Goal: Information Seeking & Learning: Learn about a topic

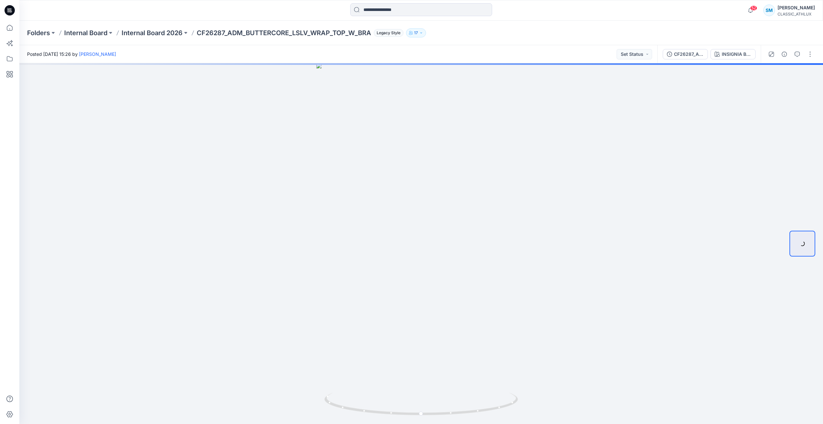
click at [10, 12] on icon at bounding box center [8, 12] width 3 height 0
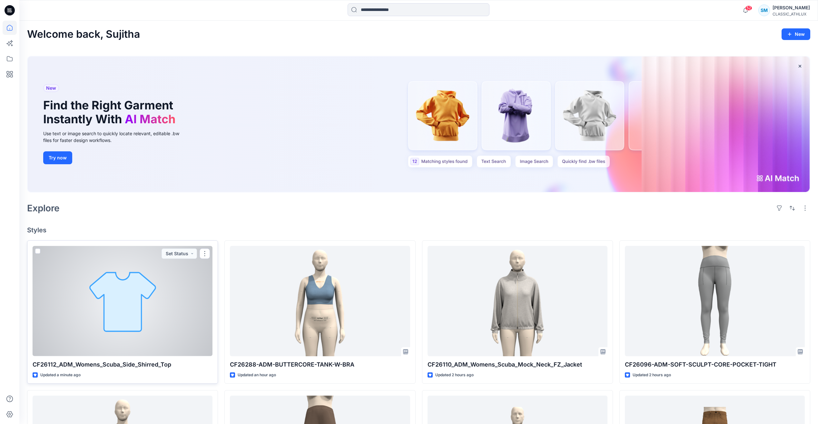
click at [177, 316] on div at bounding box center [123, 301] width 180 height 110
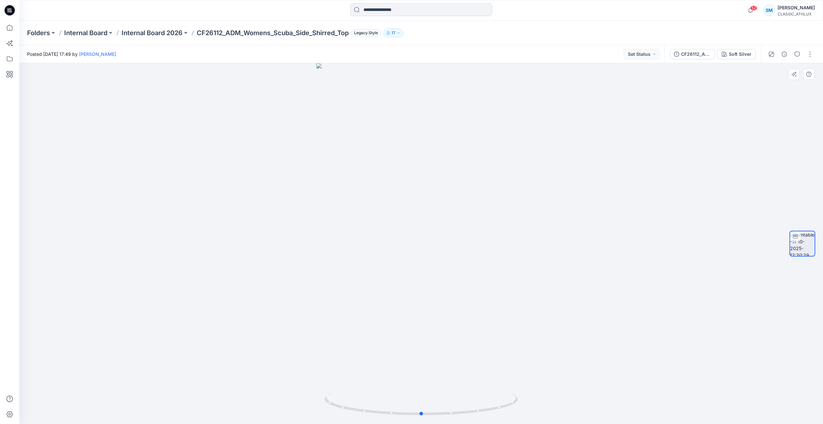
drag, startPoint x: 474, startPoint y: 413, endPoint x: 668, endPoint y: 343, distance: 205.8
click at [668, 343] on div at bounding box center [420, 243] width 803 height 360
click at [180, 233] on div at bounding box center [420, 243] width 803 height 360
drag, startPoint x: 391, startPoint y: 415, endPoint x: 379, endPoint y: 410, distance: 13.2
click at [379, 410] on icon at bounding box center [421, 404] width 195 height 24
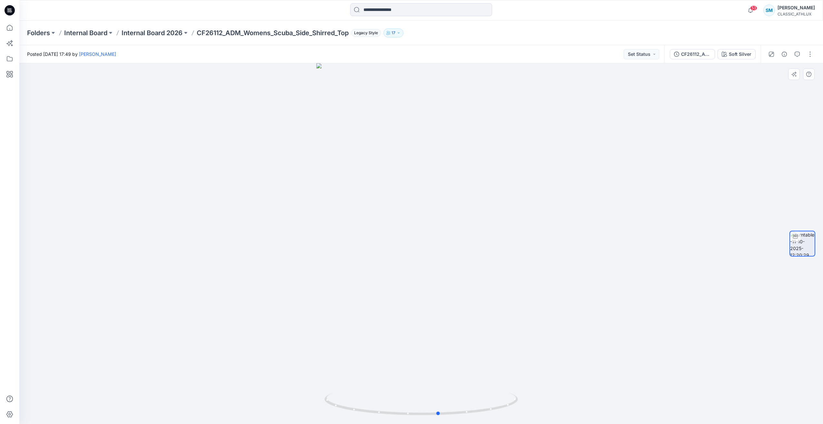
drag, startPoint x: 284, startPoint y: 338, endPoint x: 141, endPoint y: 330, distance: 143.0
click at [141, 330] on div at bounding box center [420, 243] width 803 height 360
drag, startPoint x: 336, startPoint y: 406, endPoint x: 218, endPoint y: 314, distance: 149.2
click at [220, 314] on div at bounding box center [420, 243] width 803 height 360
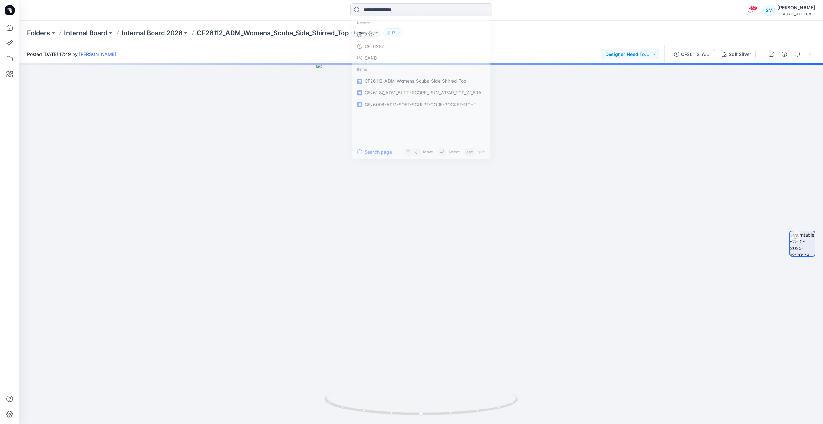
click at [7, 14] on icon at bounding box center [10, 10] width 10 height 10
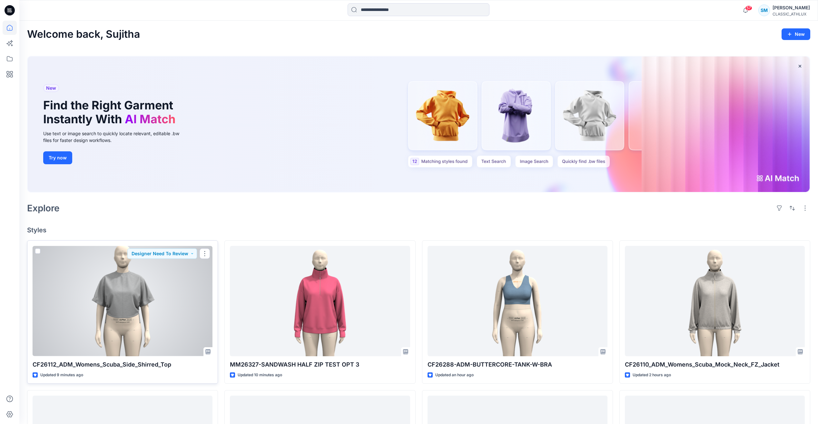
click at [139, 317] on div at bounding box center [123, 301] width 180 height 110
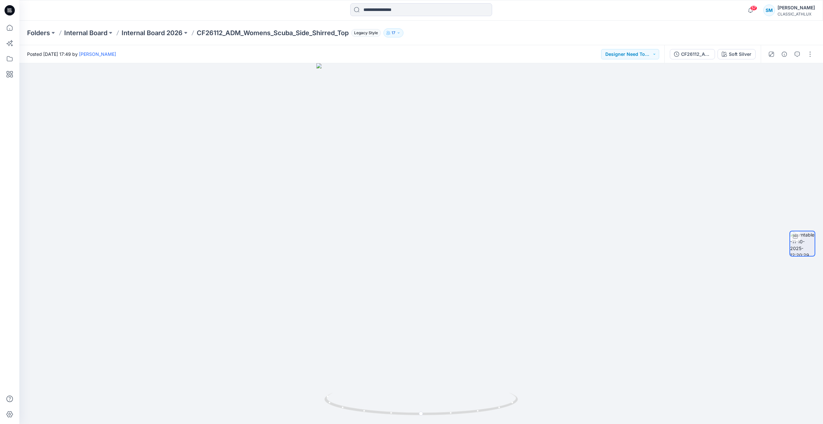
click at [9, 11] on icon at bounding box center [10, 10] width 10 height 10
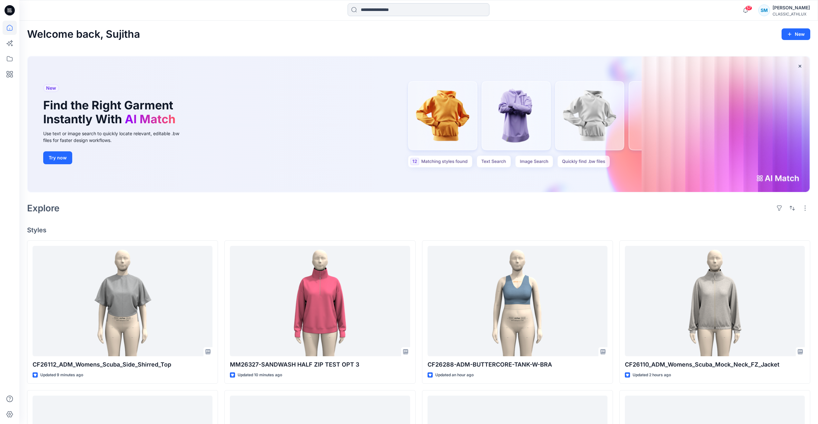
click at [403, 10] on input at bounding box center [418, 9] width 142 height 13
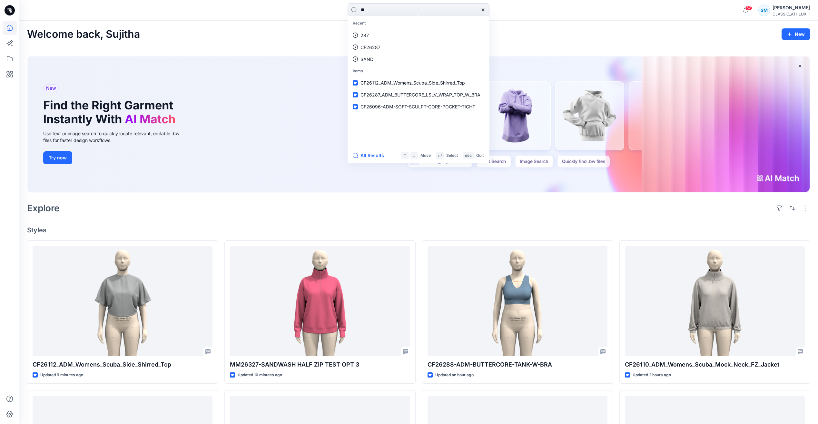
type input "*"
click at [423, 8] on input at bounding box center [418, 9] width 142 height 13
paste input "*****"
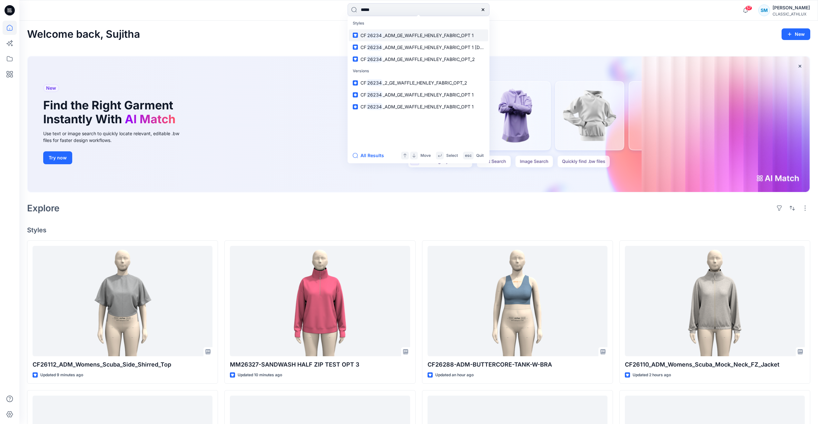
type input "*****"
click at [426, 34] on span "_ADM_GE_WAFFLE_HENLEY_FABRIC_OPT 1" at bounding box center [428, 35] width 91 height 5
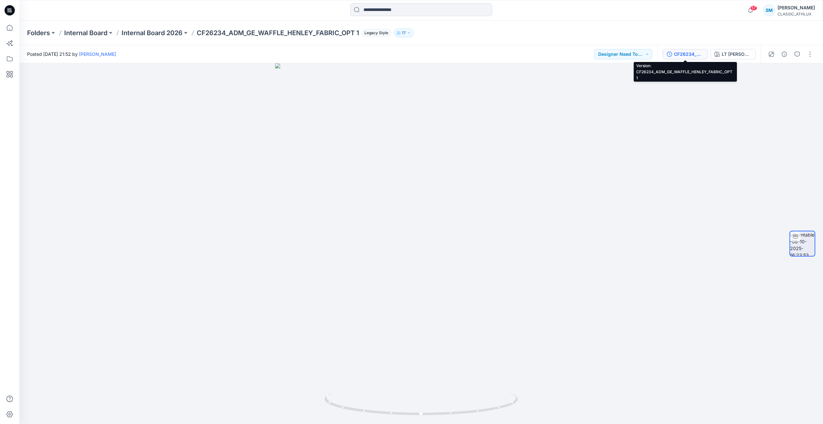
click at [697, 55] on div "CF26234_ADM_GE_WAFFLE_HENLEY_FABRIC_OPT 1" at bounding box center [689, 54] width 30 height 7
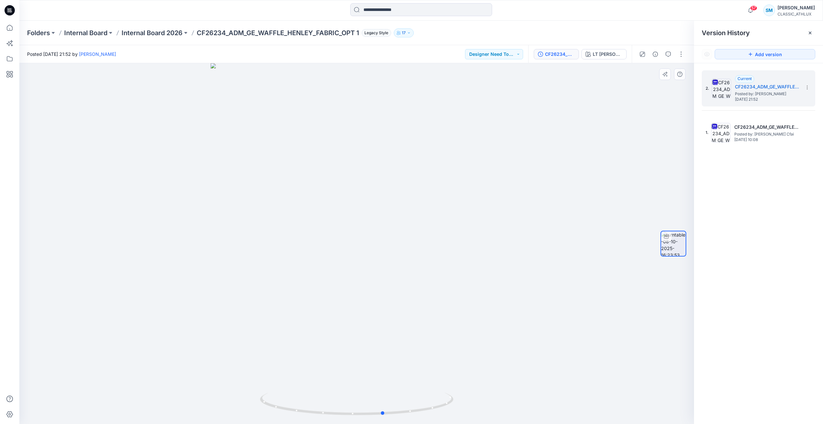
drag, startPoint x: 350, startPoint y: 416, endPoint x: 571, endPoint y: 414, distance: 220.5
click at [571, 414] on div at bounding box center [356, 243] width 674 height 360
drag, startPoint x: 271, startPoint y: 405, endPoint x: 158, endPoint y: 271, distance: 175.0
click at [158, 271] on div at bounding box center [356, 243] width 674 height 360
